Goal: Task Accomplishment & Management: Use online tool/utility

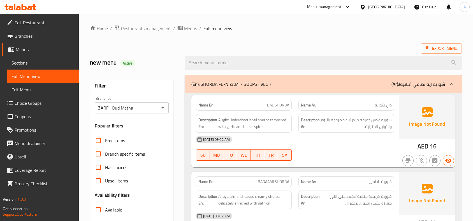
click at [158, 27] on span "Restaurants management" at bounding box center [146, 28] width 50 height 7
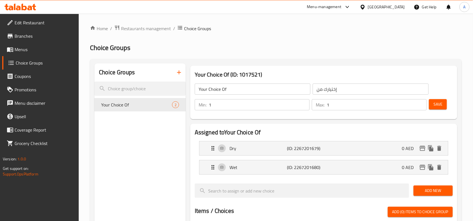
drag, startPoint x: 0, startPoint y: 0, endPoint x: 151, endPoint y: 32, distance: 154.1
click at [151, 32] on div "Home / Restaurants management / Choice Groups Choice Groups Choice Groups Your …" at bounding box center [275, 215] width 371 height 380
click at [152, 29] on span "Restaurants management" at bounding box center [146, 28] width 50 height 7
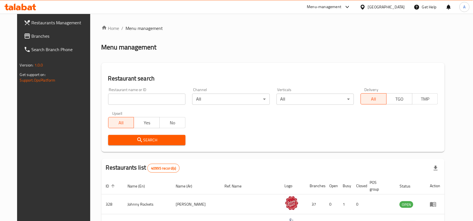
click at [370, 8] on div "United Arab Emirates" at bounding box center [386, 7] width 37 height 6
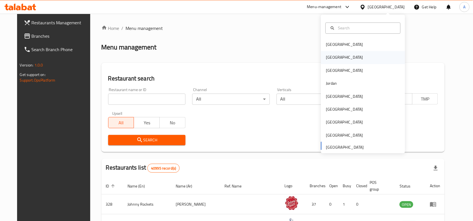
click at [327, 55] on div "[GEOGRAPHIC_DATA]" at bounding box center [344, 58] width 37 height 6
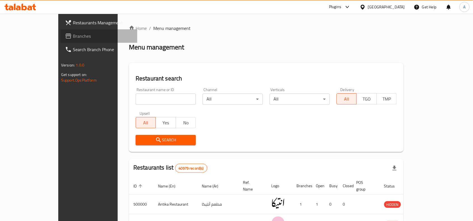
click at [73, 38] on span "Branches" at bounding box center [103, 36] width 60 height 7
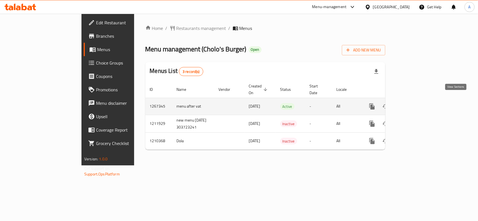
click at [416, 103] on icon "enhanced table" at bounding box center [412, 106] width 7 height 7
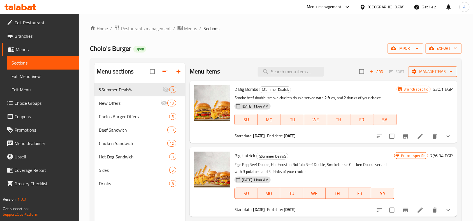
click at [427, 73] on span "Manage items" at bounding box center [432, 71] width 40 height 7
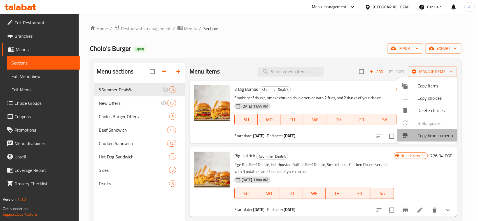
click at [419, 134] on span "Copy branch menu" at bounding box center [435, 135] width 36 height 7
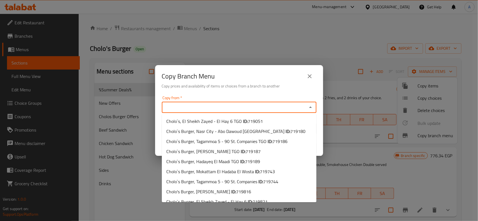
click at [229, 111] on input "Copy from   *" at bounding box center [234, 108] width 142 height 8
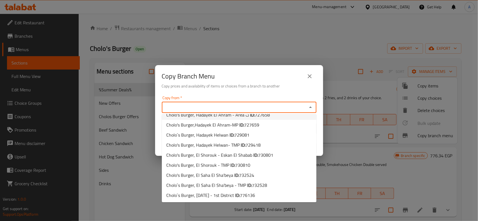
paste input "Cholo's Burger, El Saha El Sha'beya"
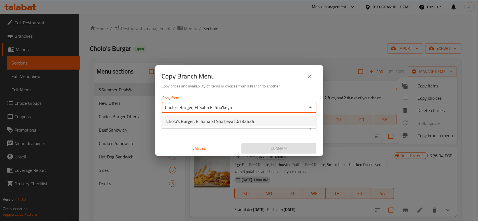
click at [214, 119] on span "Cholo's Burger, El Saha El Sha'beya ID: 732524" at bounding box center [210, 121] width 88 height 7
type input "Cholo's Burger, El Saha El Sha'beya"
click at [230, 127] on input "Copy to   *" at bounding box center [234, 129] width 142 height 8
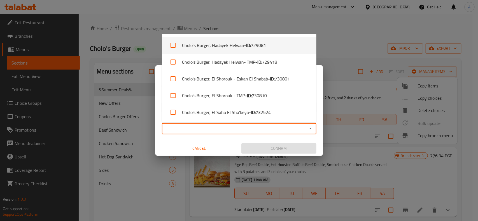
scroll to position [268, 0]
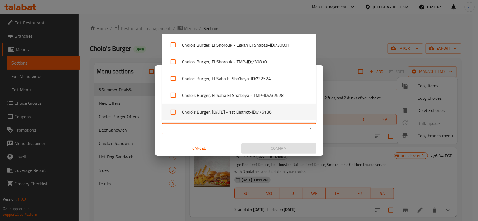
click at [170, 110] on input "checkbox" at bounding box center [172, 112] width 13 height 13
checkbox input "true"
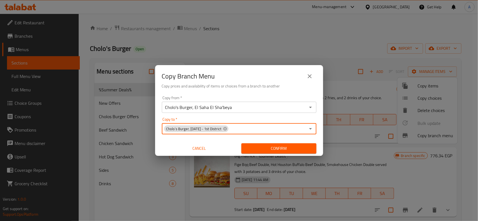
click at [234, 104] on input "Cholo's Burger, El Saha El Sha'beya" at bounding box center [234, 108] width 142 height 8
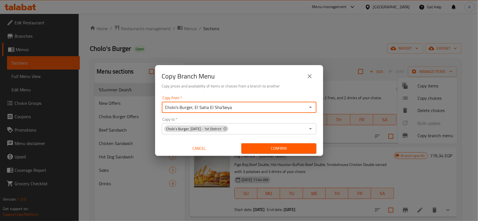
click at [236, 108] on input "Cholo's Burger, El Saha El Sha'beya" at bounding box center [234, 108] width 142 height 8
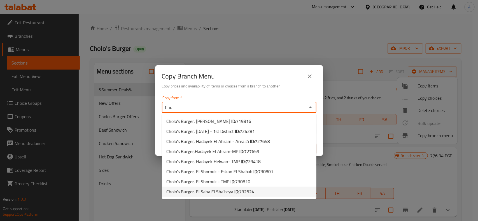
scroll to position [106, 0]
type input "C"
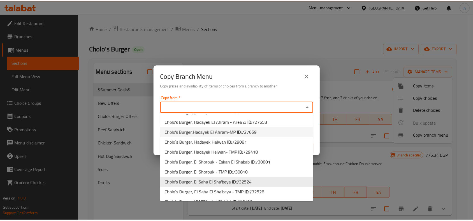
scroll to position [127, 0]
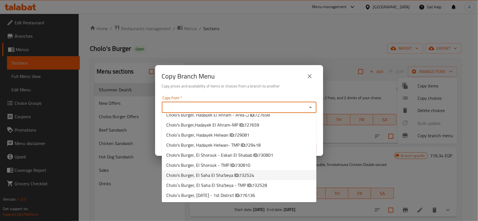
click at [219, 177] on span "Cholo's Burger, El Saha El Sha'beya ID: 732524" at bounding box center [210, 175] width 88 height 7
type input "Cholo's Burger, El Saha El Sha'beya"
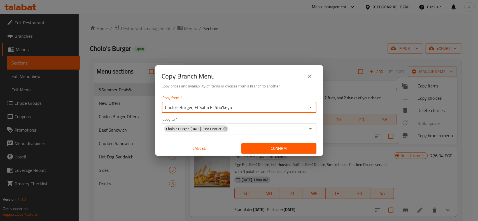
click at [277, 151] on span "Confirm" at bounding box center [279, 148] width 66 height 7
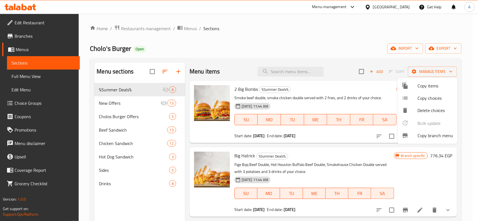
click at [26, 35] on div at bounding box center [239, 110] width 478 height 221
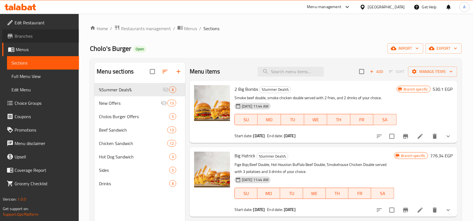
click at [27, 35] on span "Branches" at bounding box center [45, 36] width 60 height 7
